Goal: Task Accomplishment & Management: Use online tool/utility

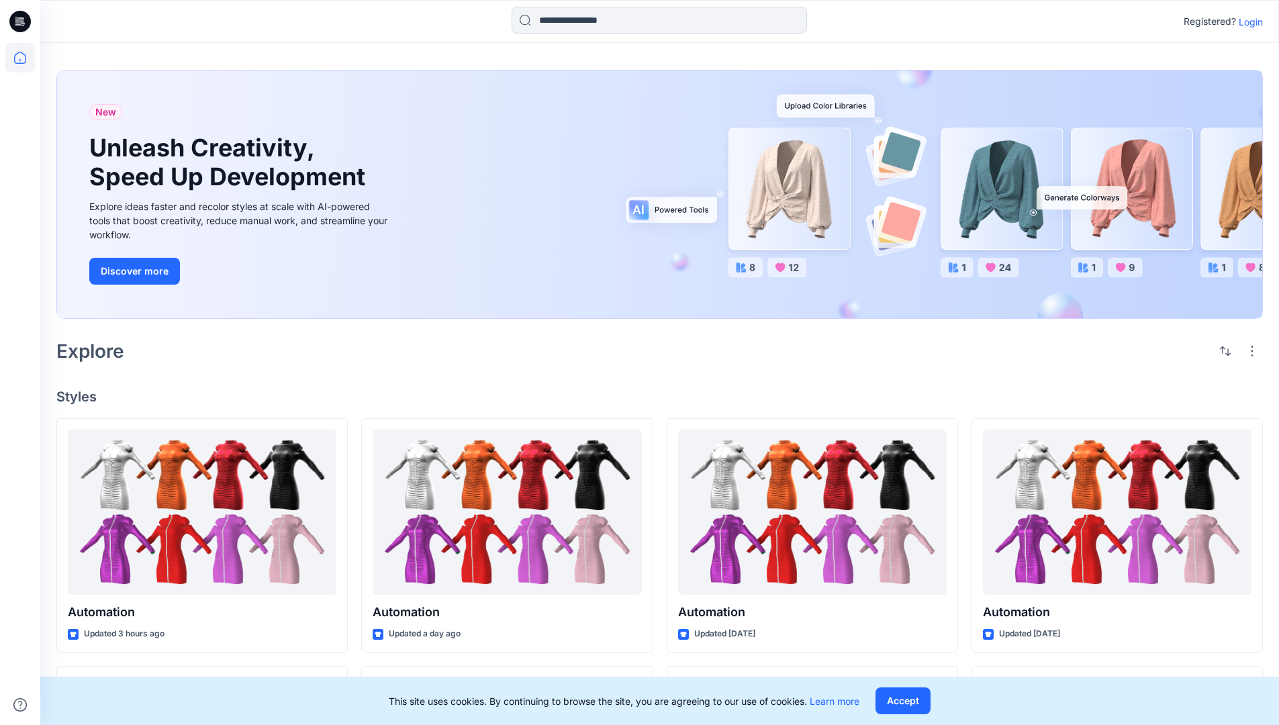
click at [1248, 21] on p "Login" at bounding box center [1251, 22] width 24 height 14
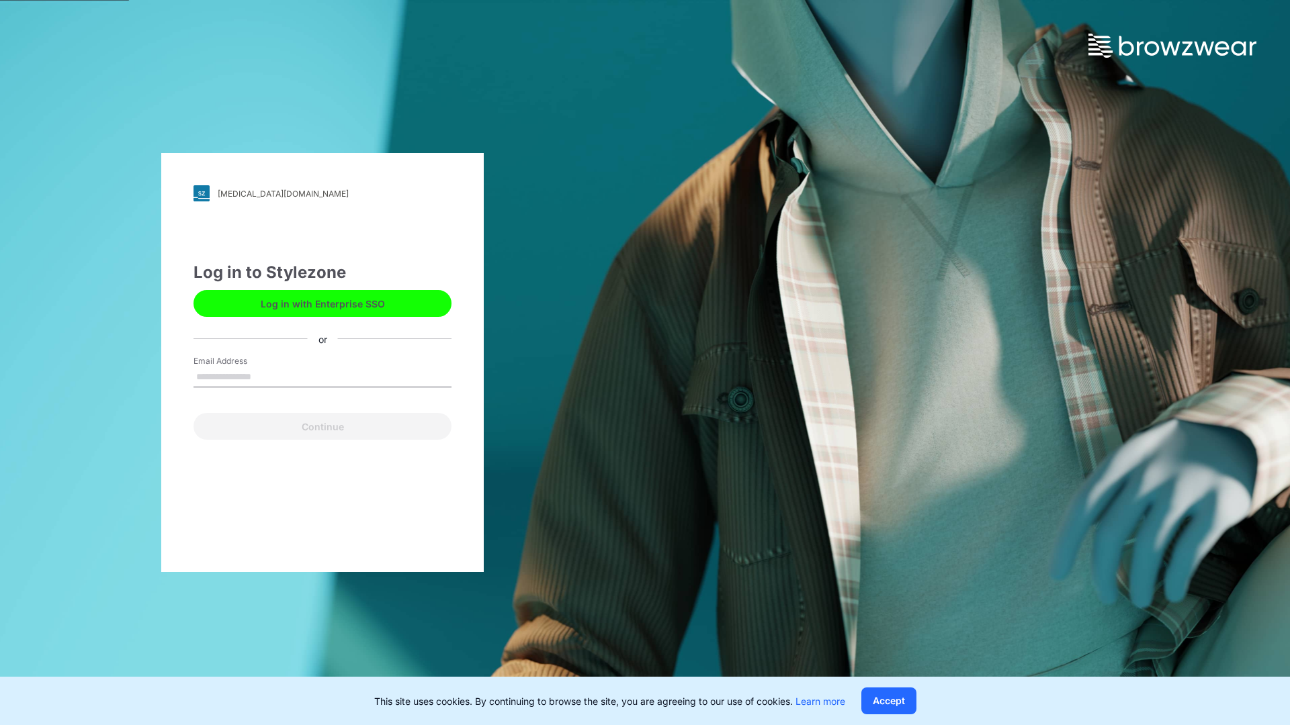
click at [265, 376] on input "Email Address" at bounding box center [322, 377] width 258 height 20
type input "**********"
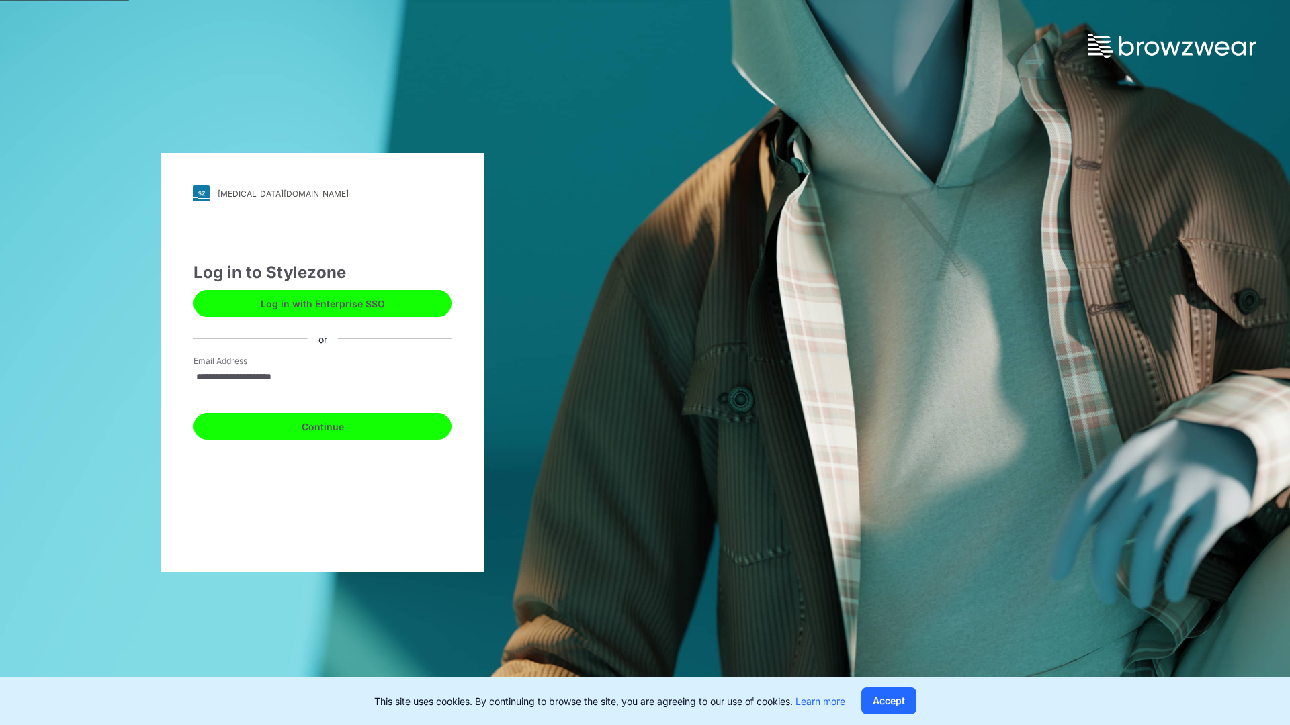
click at [337, 424] on button "Continue" at bounding box center [322, 426] width 258 height 27
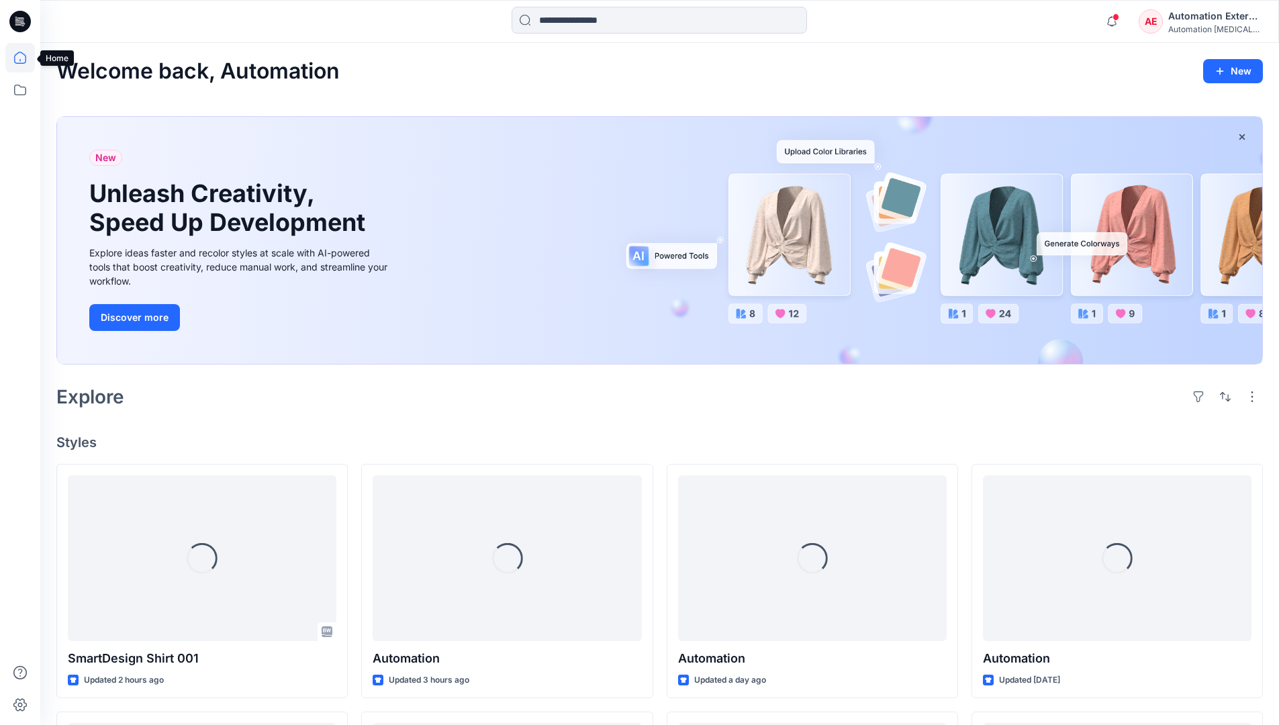
click at [26, 58] on icon at bounding box center [20, 58] width 12 height 12
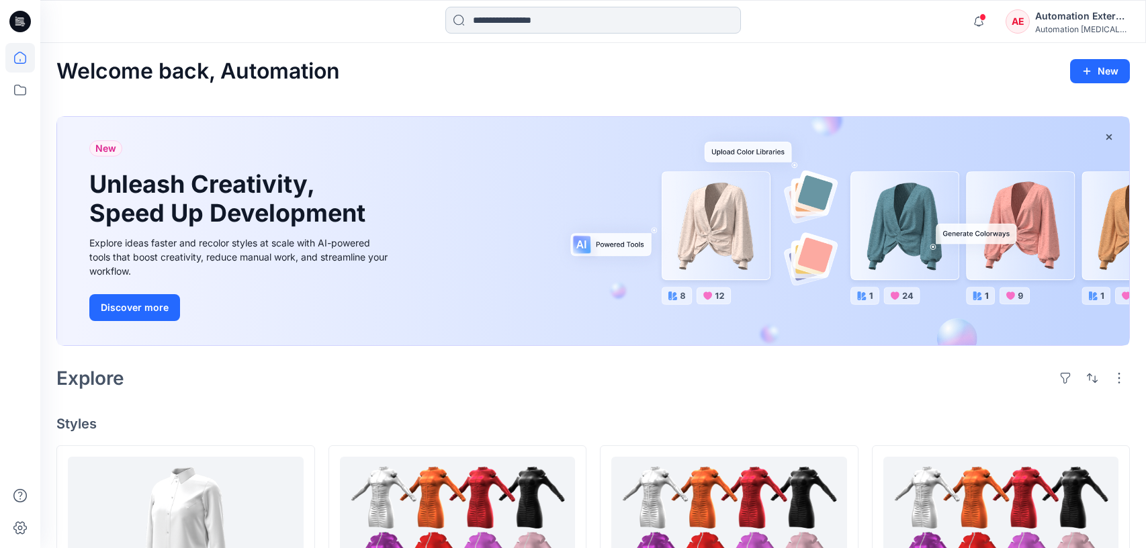
click at [524, 27] on input at bounding box center [593, 20] width 296 height 27
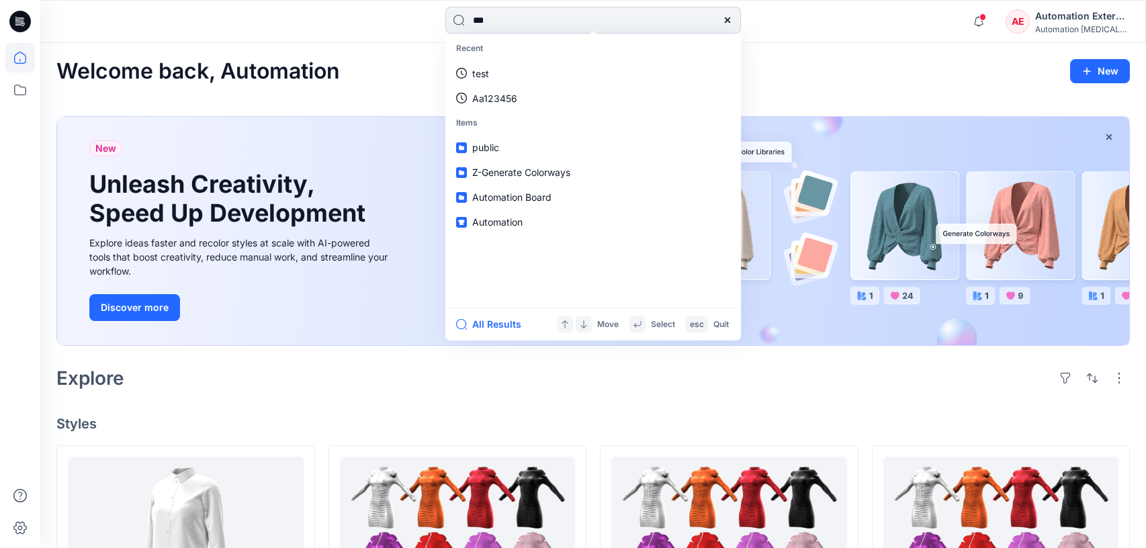
type input "****"
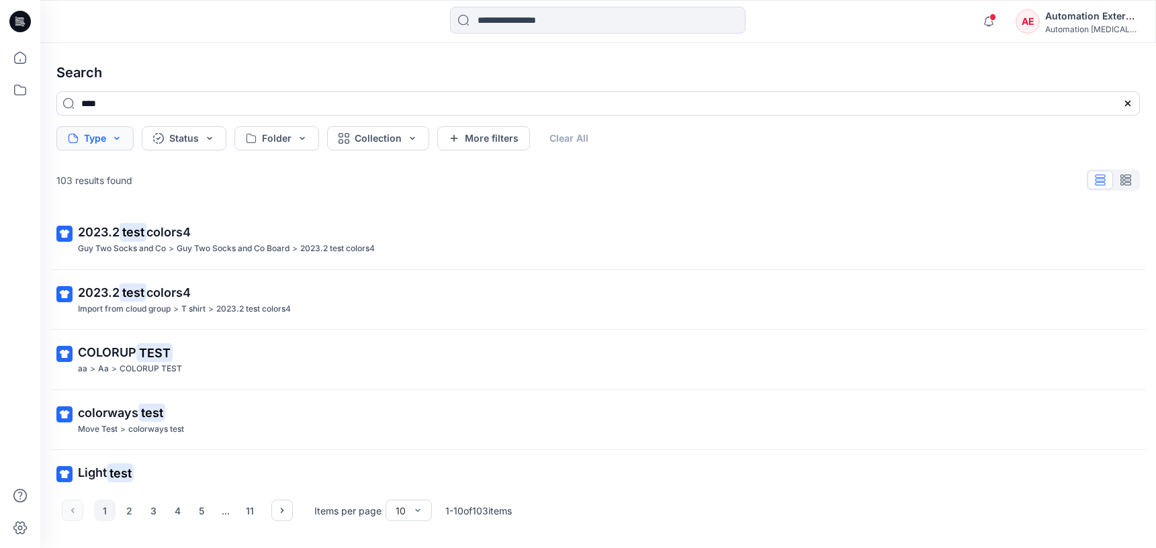
click at [101, 141] on button "Type" at bounding box center [94, 138] width 77 height 24
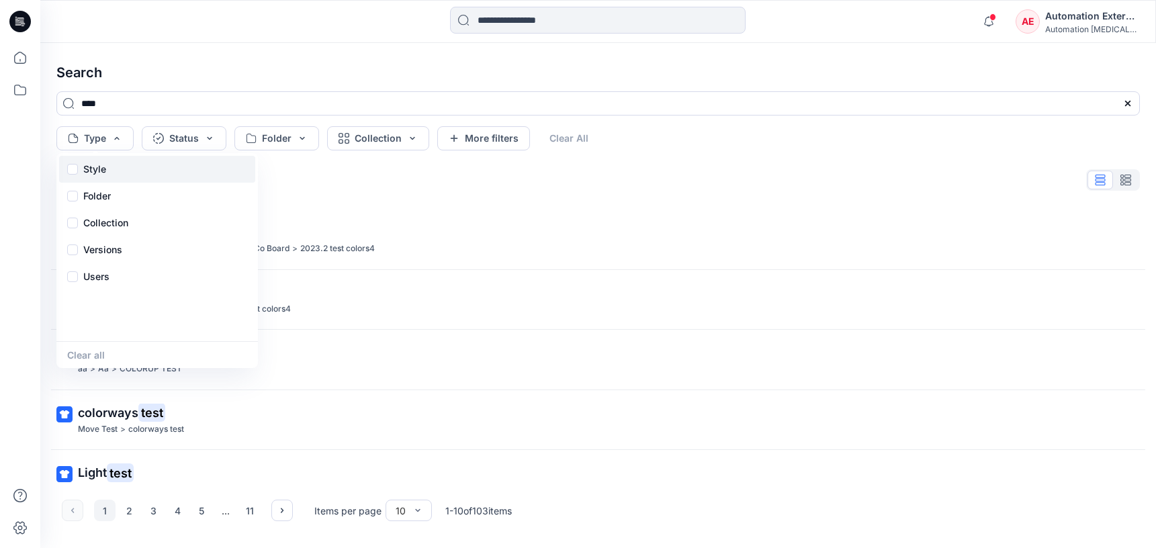
click at [99, 173] on p "Style" at bounding box center [94, 169] width 23 height 16
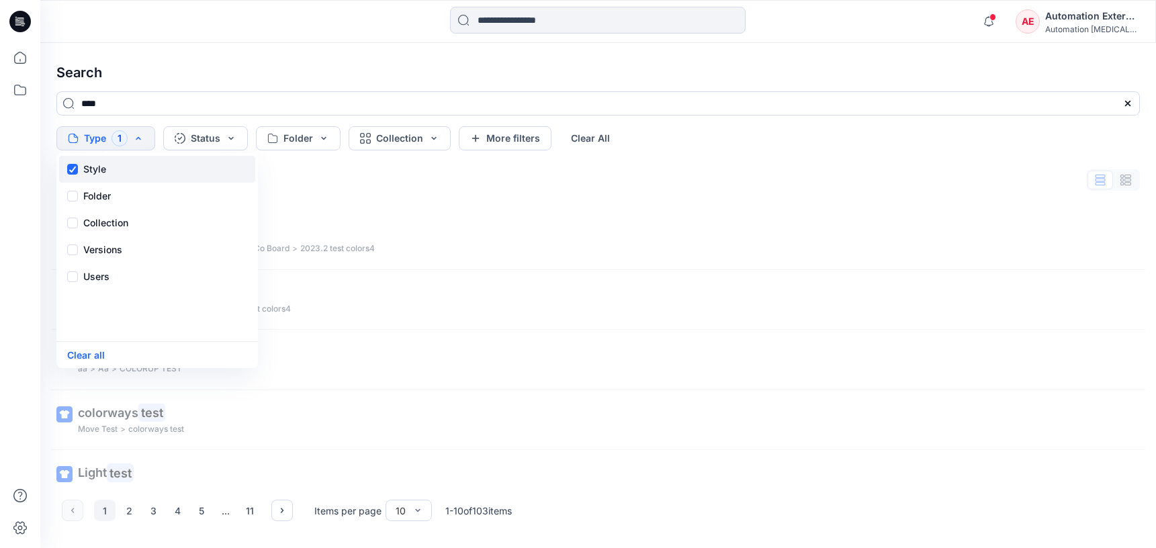
click at [99, 173] on p "Style" at bounding box center [94, 169] width 23 height 16
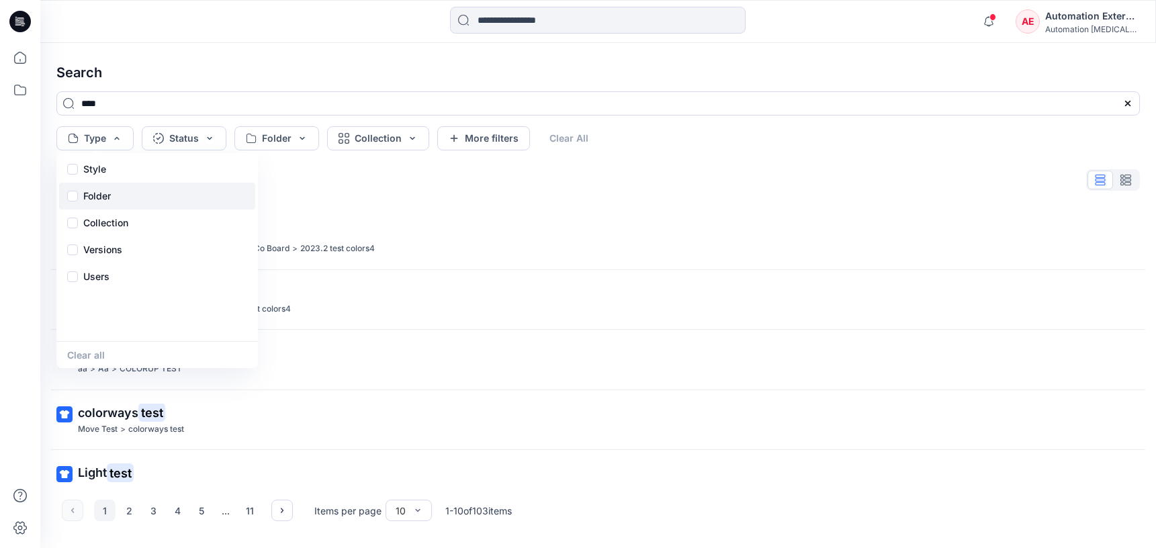
click at [115, 199] on div "Folder" at bounding box center [157, 196] width 196 height 27
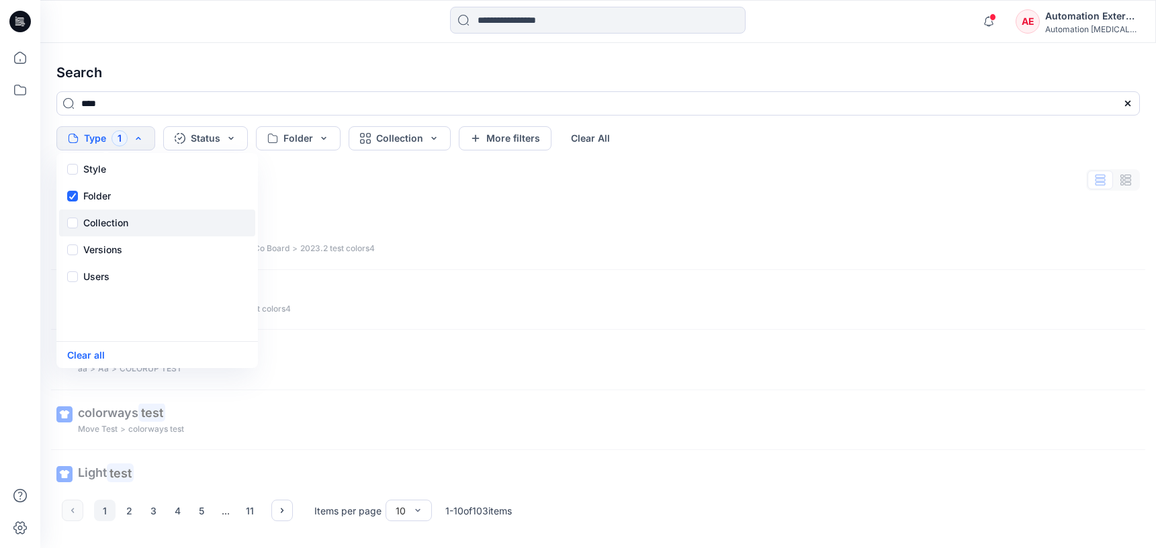
click at [116, 217] on p "Collection" at bounding box center [105, 223] width 45 height 16
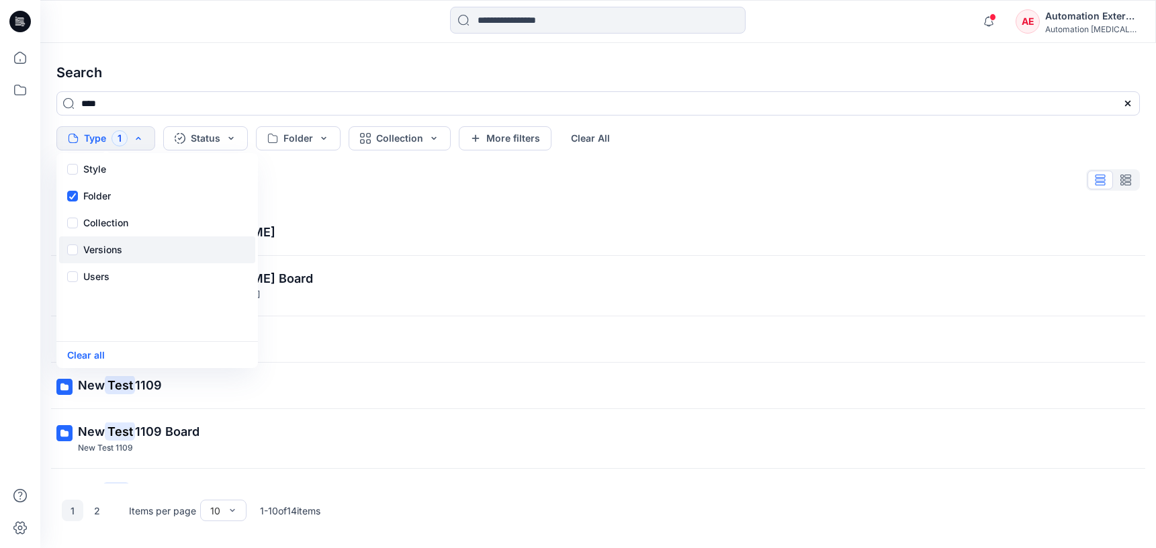
click at [120, 246] on p "Versions" at bounding box center [102, 250] width 39 height 16
click at [110, 283] on div "Users" at bounding box center [157, 276] width 196 height 27
click at [216, 144] on button "Status" at bounding box center [205, 138] width 85 height 24
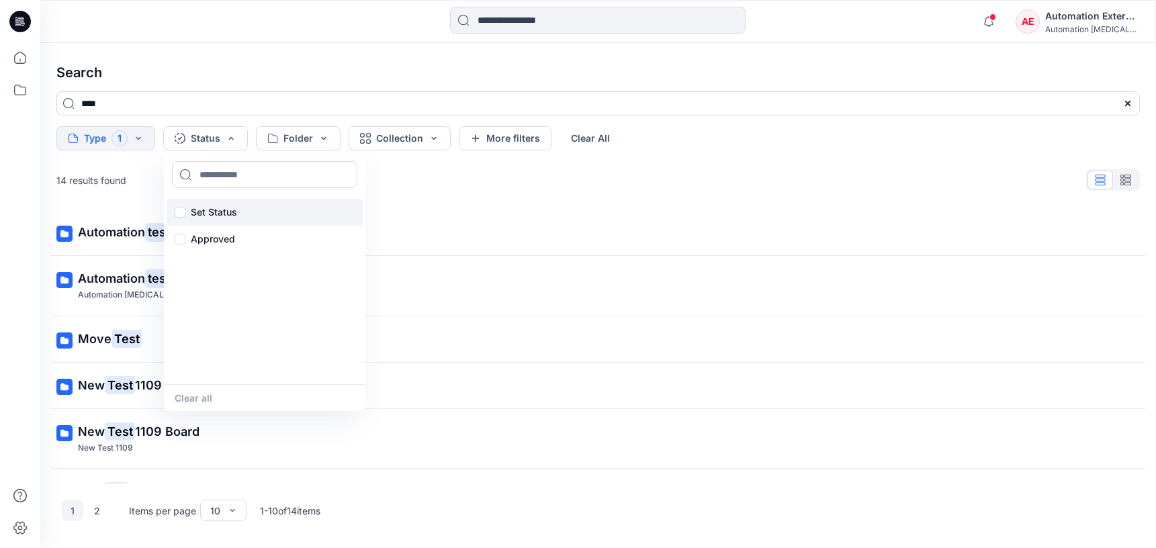
click at [216, 208] on p "Set Status" at bounding box center [214, 212] width 46 height 16
click at [226, 175] on input at bounding box center [264, 174] width 185 height 27
type input "**********"
click at [214, 210] on p "Set Status" at bounding box center [214, 212] width 46 height 16
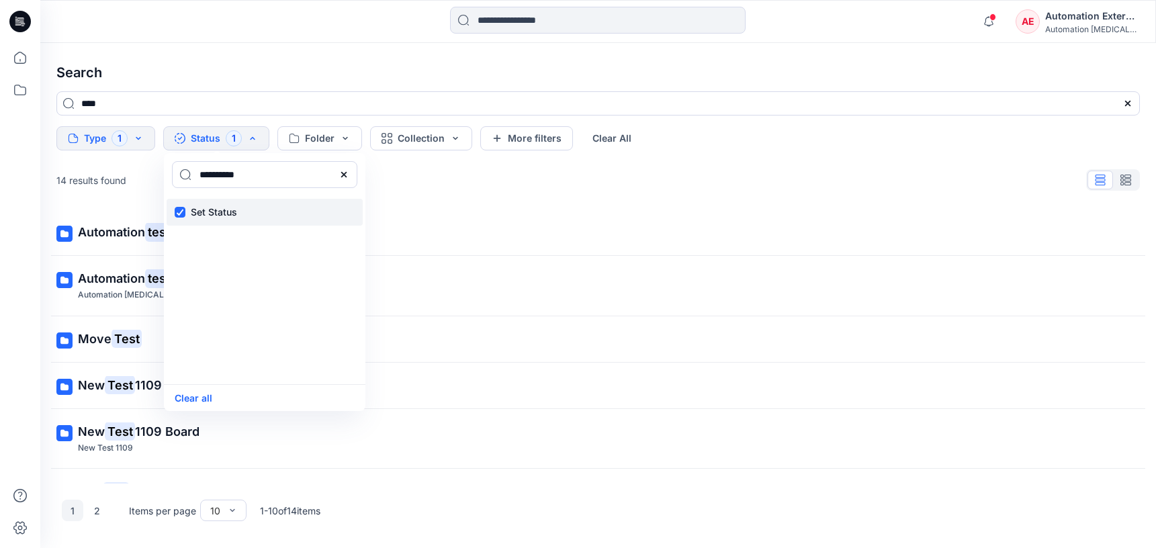
click at [214, 210] on p "Set Status" at bounding box center [214, 212] width 46 height 16
click at [347, 177] on icon at bounding box center [343, 174] width 11 height 11
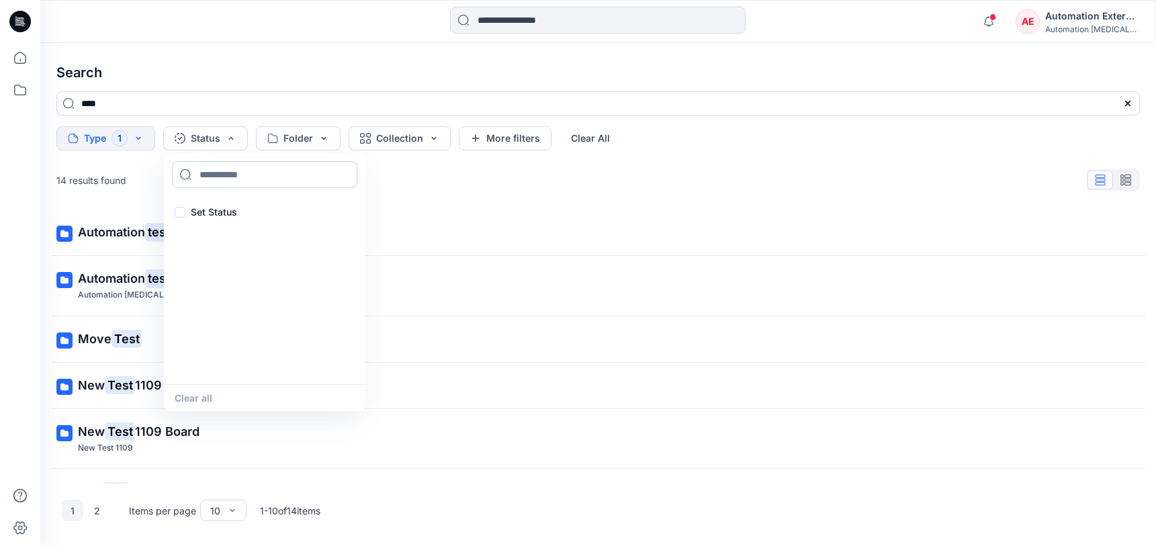
click at [291, 179] on input at bounding box center [264, 174] width 185 height 27
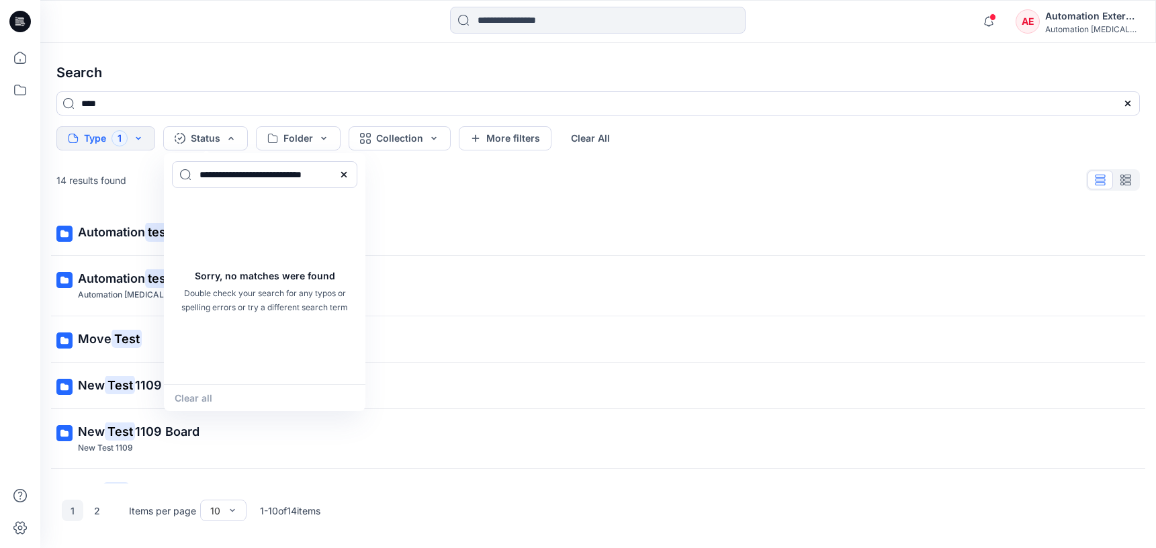
type input "**********"
click at [208, 394] on div "Clear all" at bounding box center [264, 397] width 201 height 27
click at [348, 175] on icon at bounding box center [343, 174] width 11 height 11
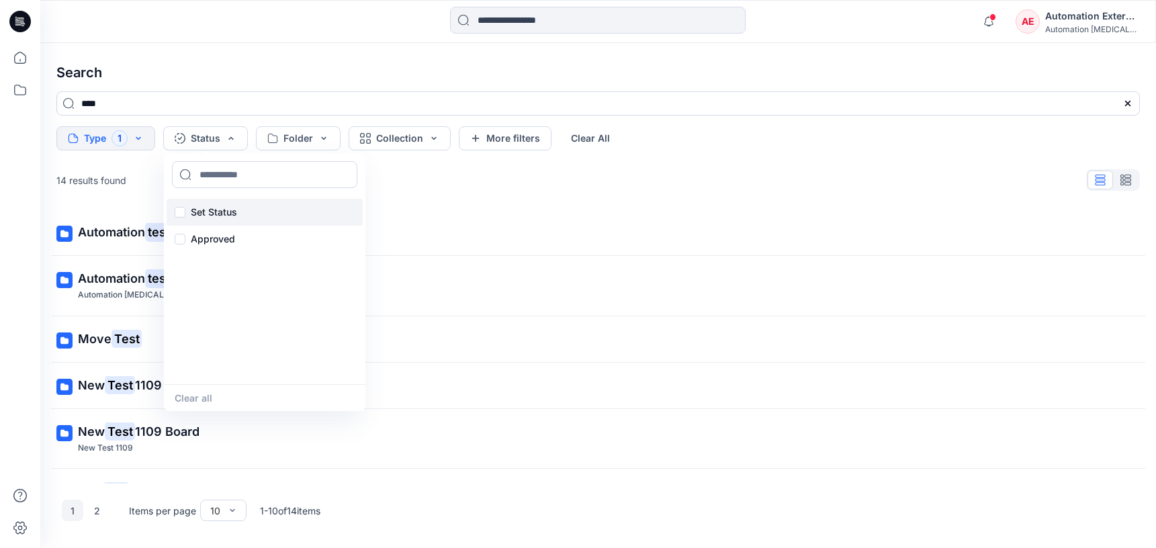
click at [218, 210] on p "Set Status" at bounding box center [214, 212] width 46 height 16
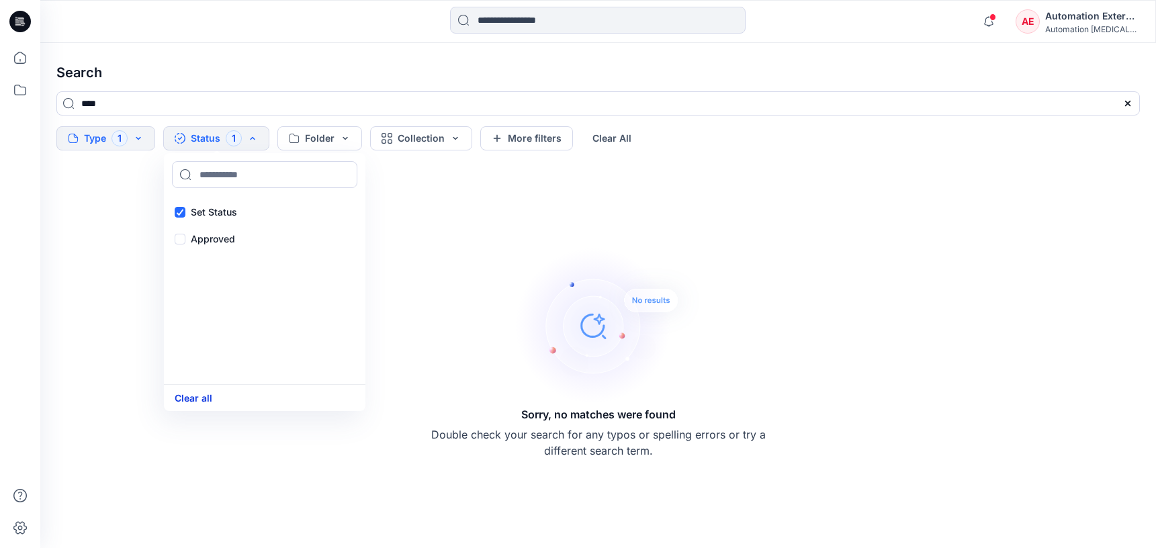
click at [207, 399] on button "Clear all" at bounding box center [194, 397] width 38 height 15
click at [308, 138] on button "Folder" at bounding box center [298, 138] width 85 height 24
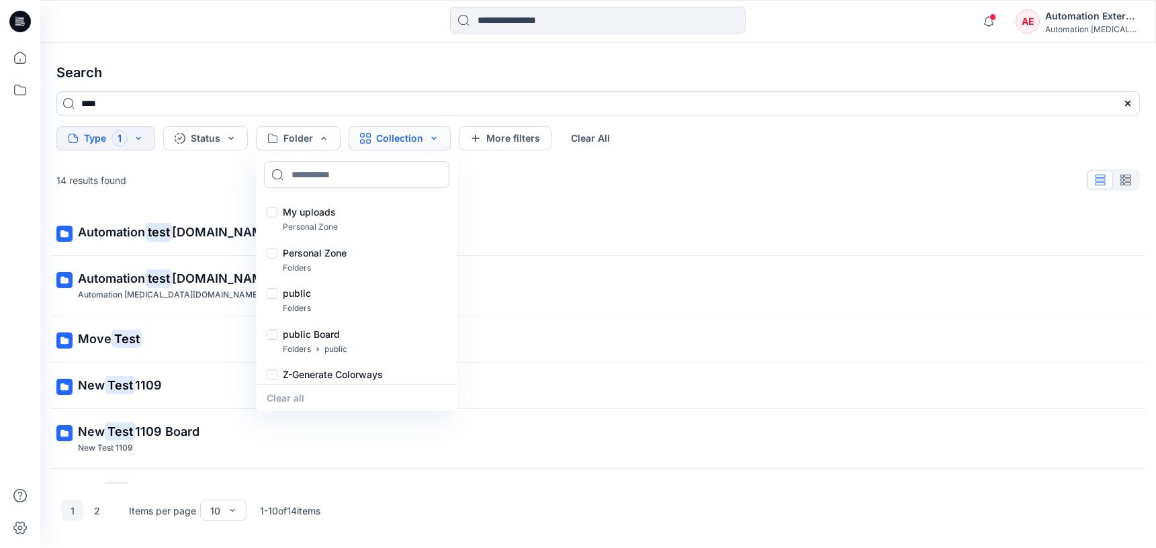
click at [384, 142] on button "Collection" at bounding box center [400, 138] width 102 height 24
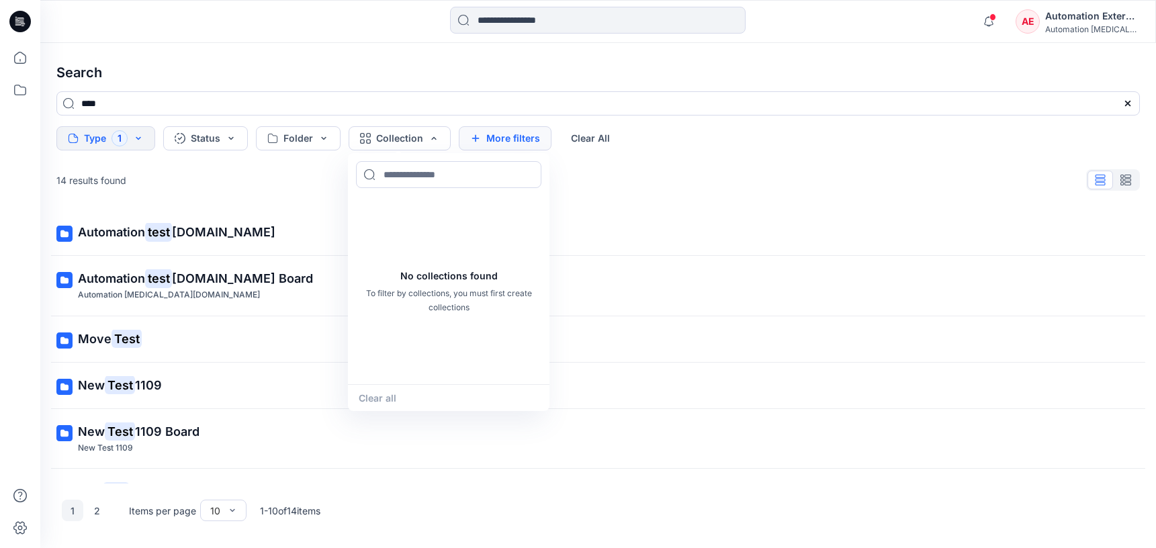
click at [534, 135] on button "More filters" at bounding box center [505, 138] width 93 height 24
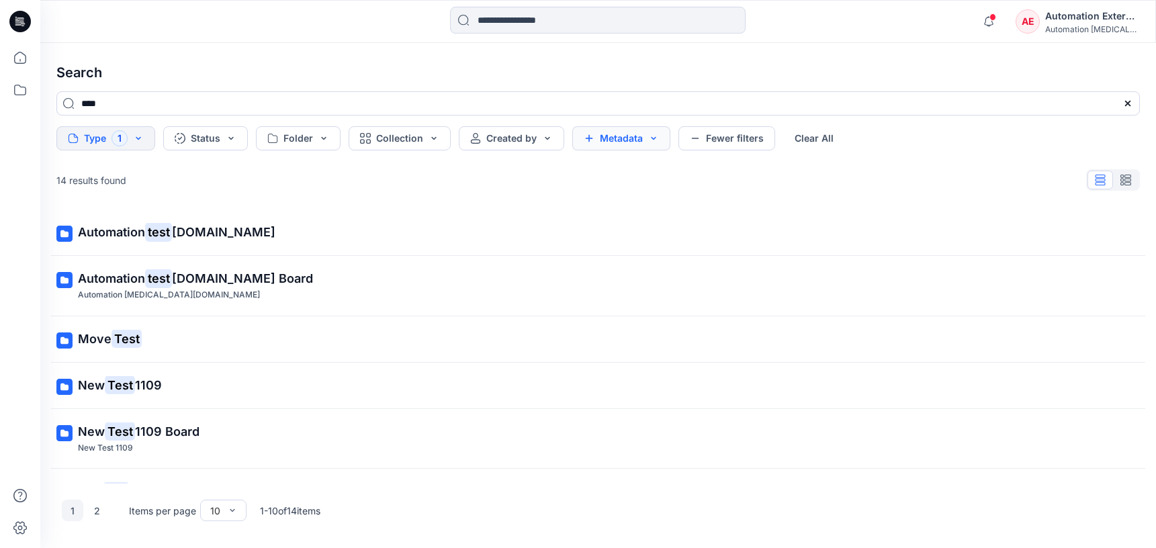
click at [587, 135] on button "Metadata" at bounding box center [621, 138] width 98 height 24
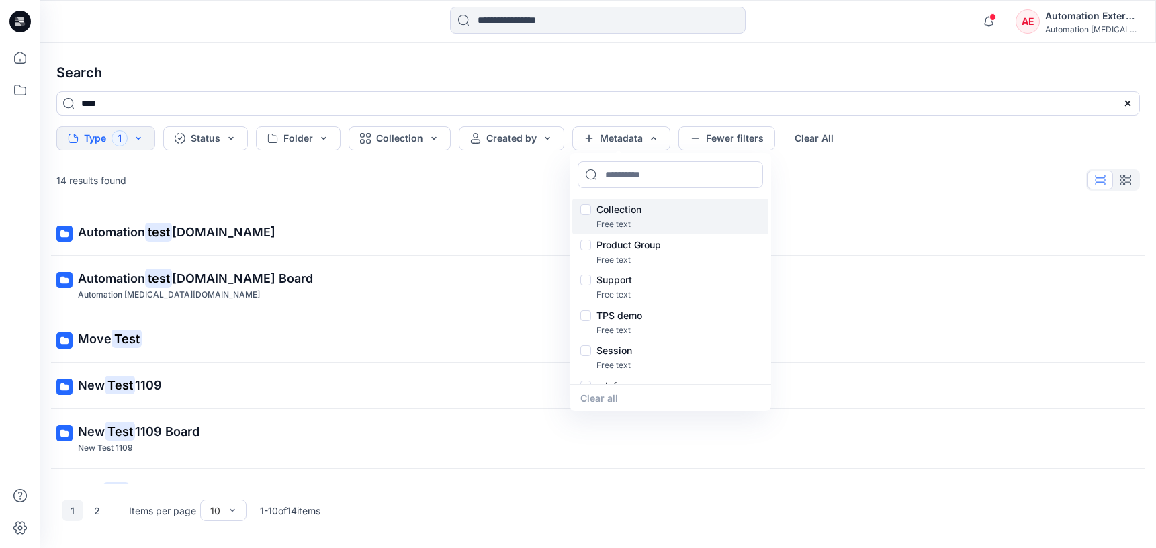
click at [624, 211] on p "Collection" at bounding box center [618, 209] width 45 height 16
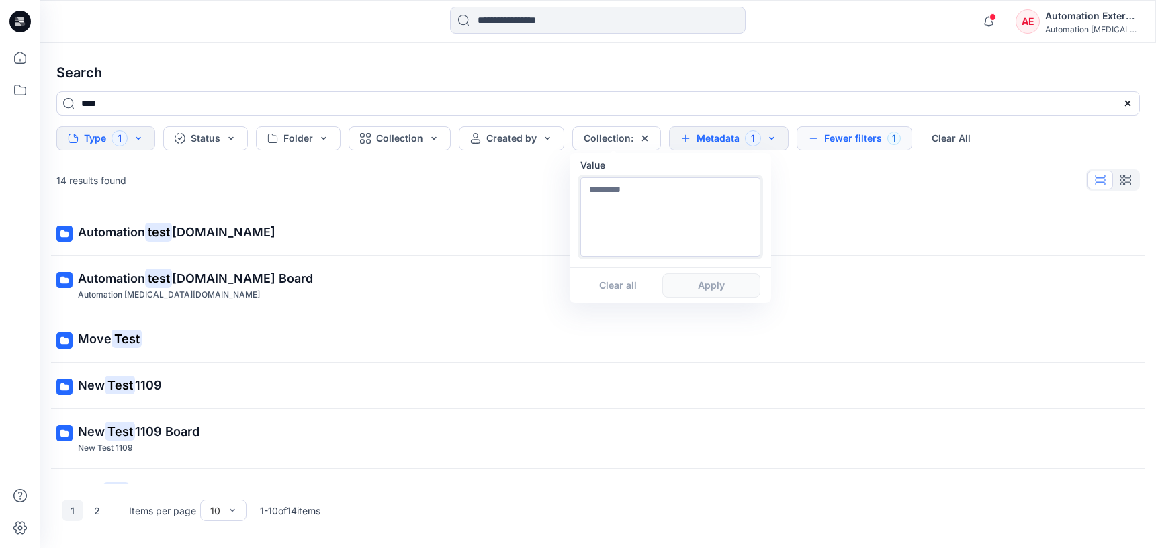
click at [624, 233] on textarea at bounding box center [670, 216] width 180 height 79
type textarea "**********"
click at [710, 293] on button "Apply" at bounding box center [711, 285] width 98 height 24
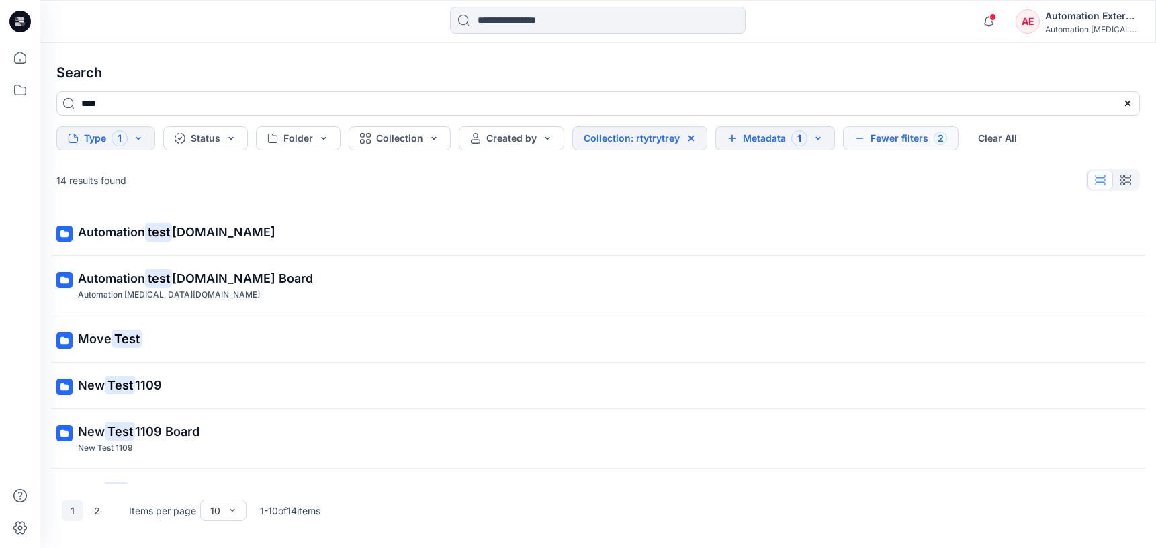
click at [771, 141] on button "Metadata 1" at bounding box center [775, 138] width 120 height 24
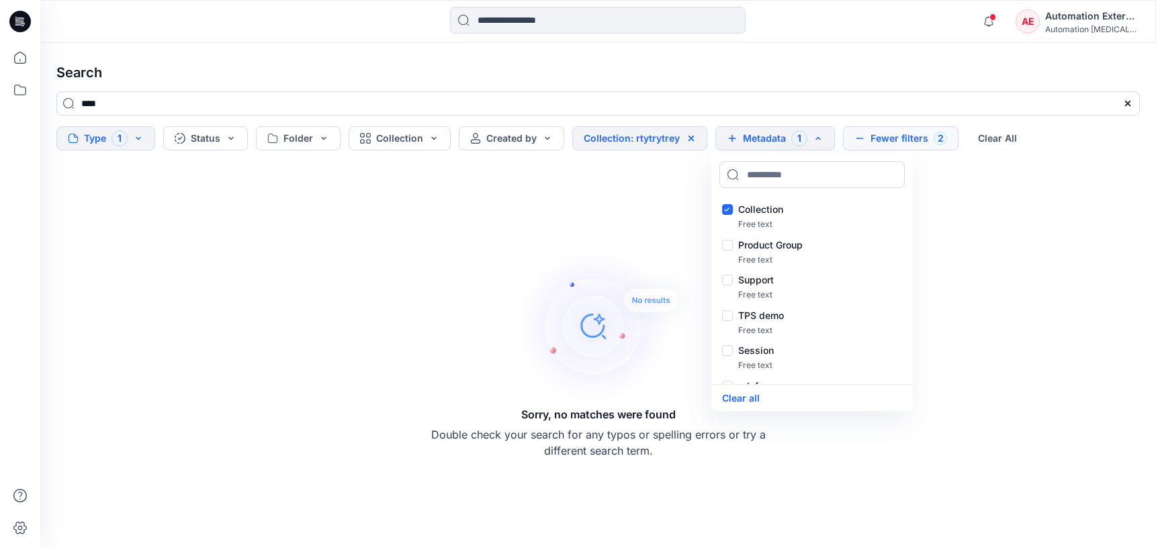
click at [896, 134] on button "Fewer filters 2" at bounding box center [901, 138] width 116 height 24
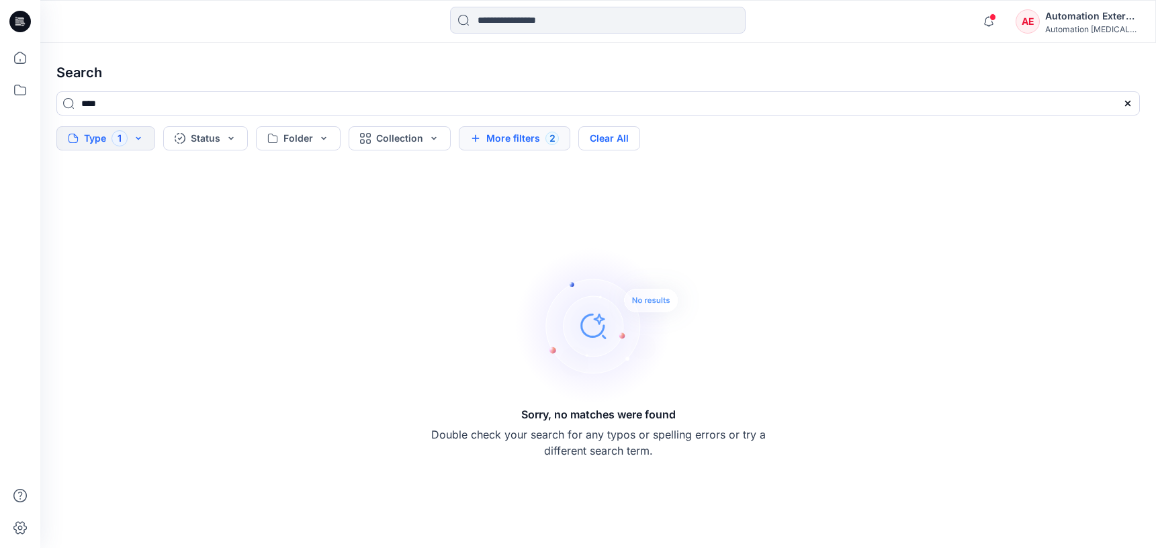
click at [629, 141] on button "Clear All" at bounding box center [609, 138] width 62 height 24
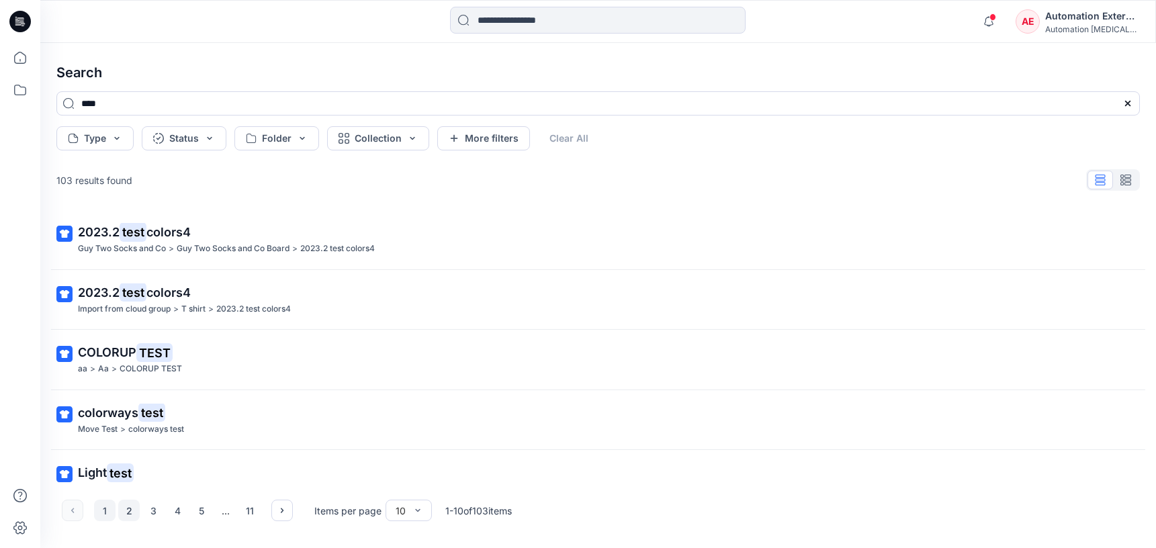
click at [125, 512] on button "2" at bounding box center [128, 510] width 21 height 21
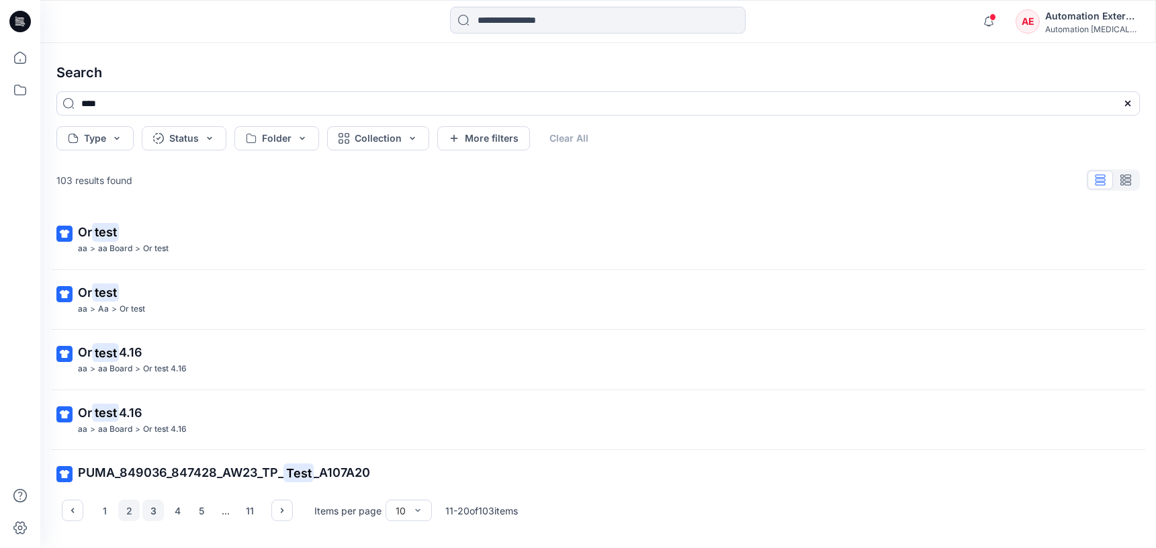
click at [156, 512] on button "3" at bounding box center [152, 510] width 21 height 21
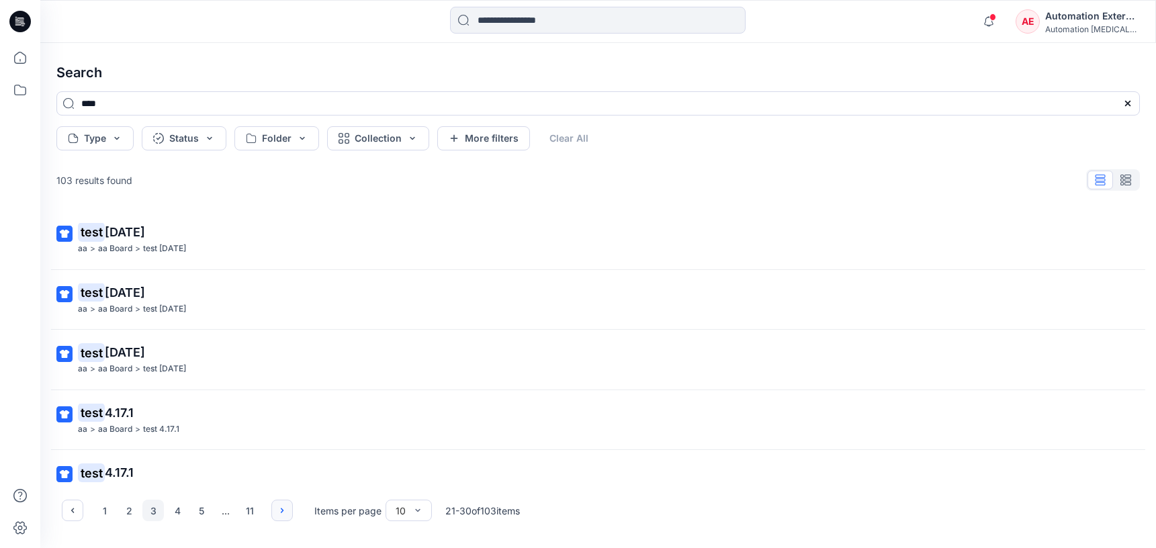
click at [281, 510] on icon "button" at bounding box center [282, 510] width 11 height 11
click at [81, 510] on button "button" at bounding box center [72, 510] width 21 height 21
click at [1093, 21] on div "Automation External" at bounding box center [1092, 16] width 94 height 16
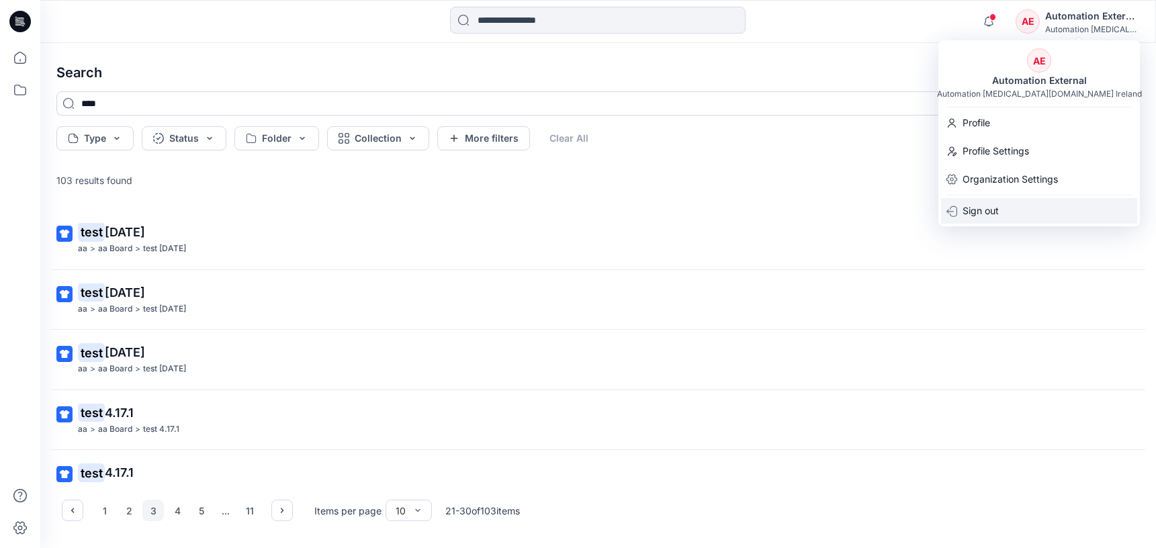
click at [1006, 209] on div "Sign out" at bounding box center [1039, 211] width 196 height 26
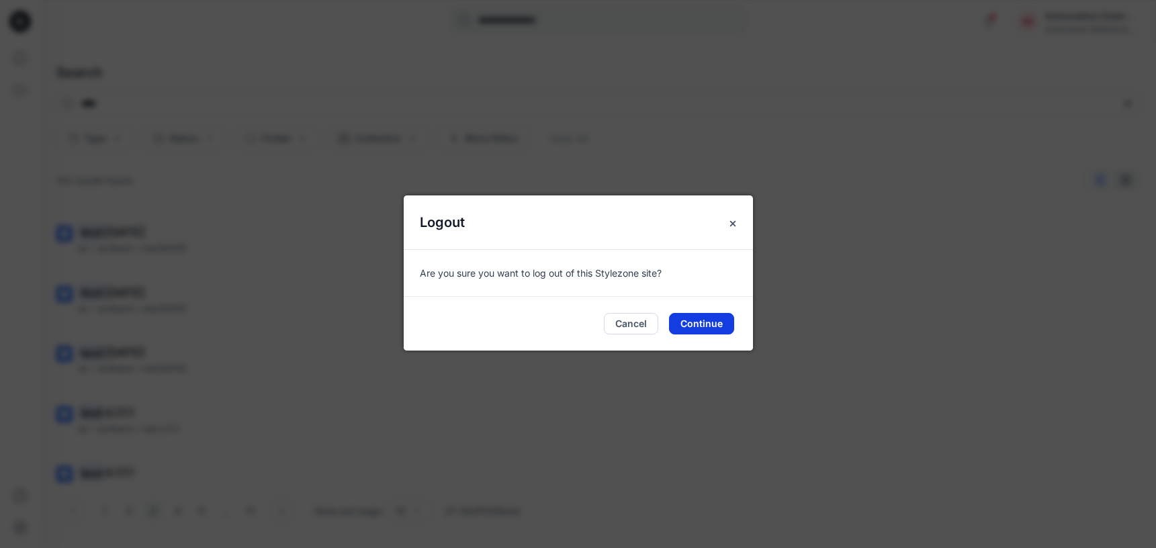
click at [709, 318] on button "Continue" at bounding box center [701, 323] width 65 height 21
